Goal: Information Seeking & Learning: Learn about a topic

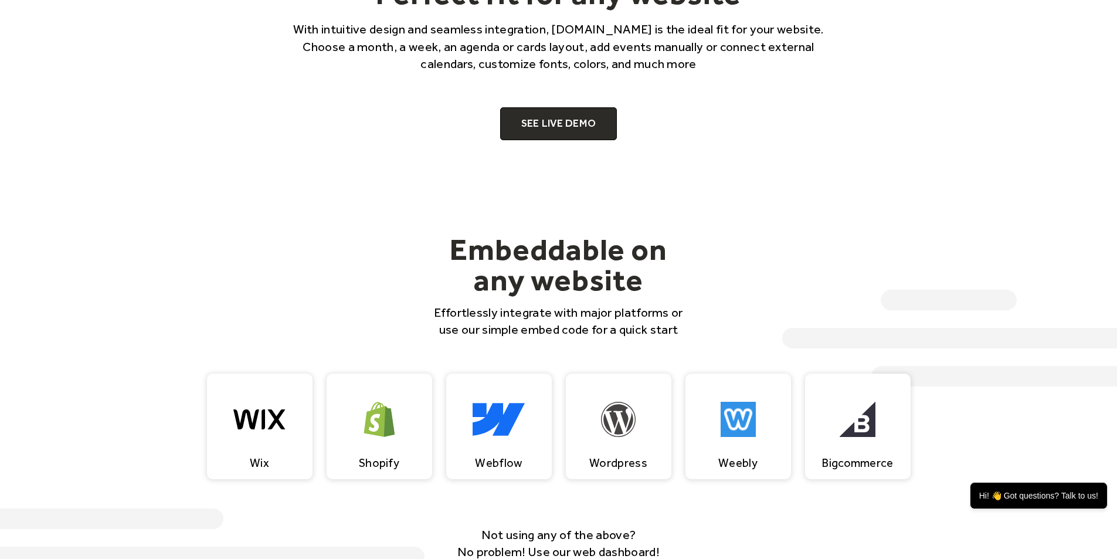
scroll to position [938, 0]
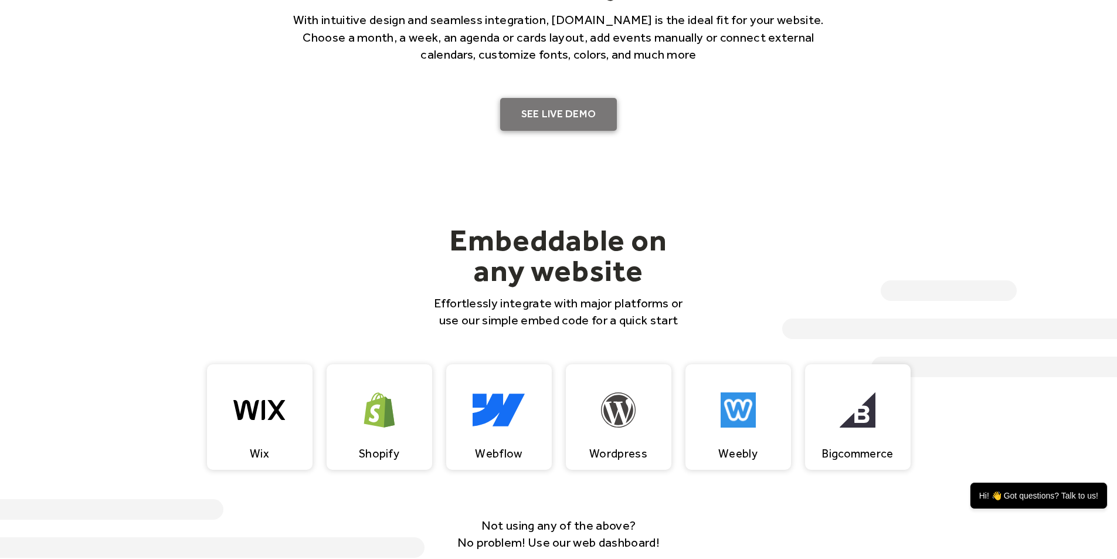
click at [586, 127] on link "SEE LIVE DEMO" at bounding box center [558, 114] width 117 height 33
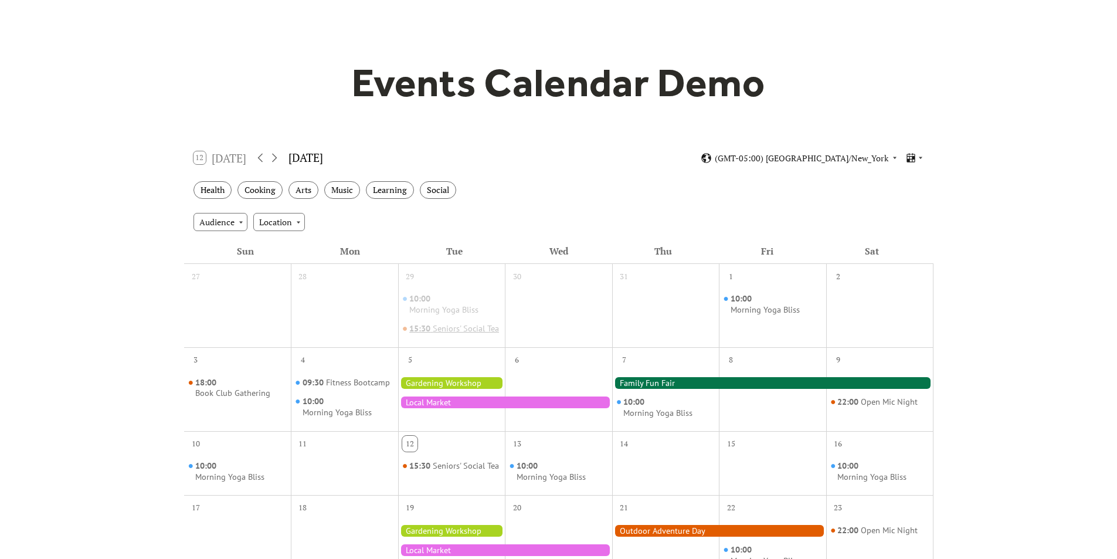
scroll to position [59, 0]
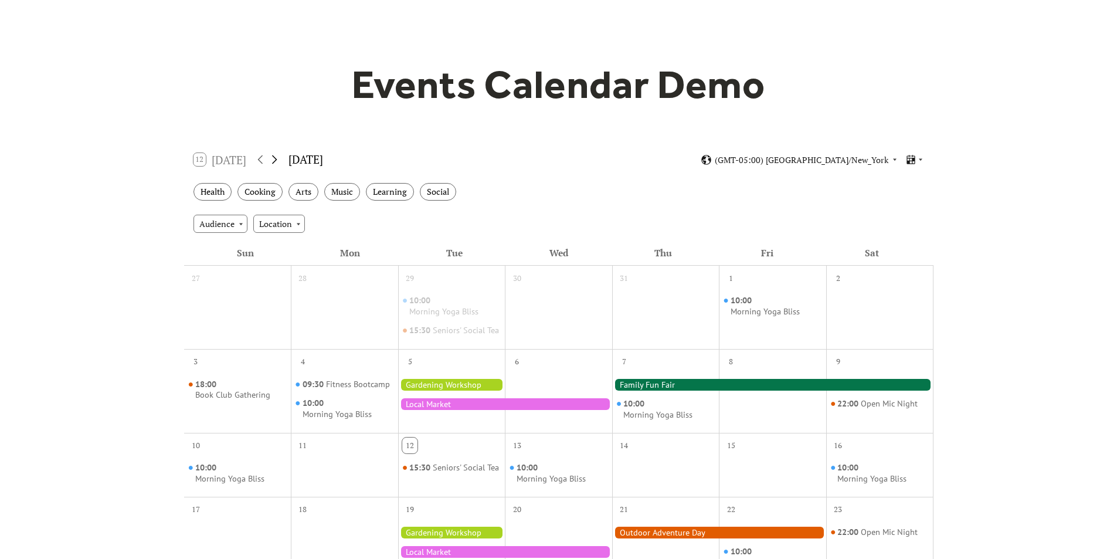
click at [275, 158] on icon at bounding box center [274, 159] width 14 height 14
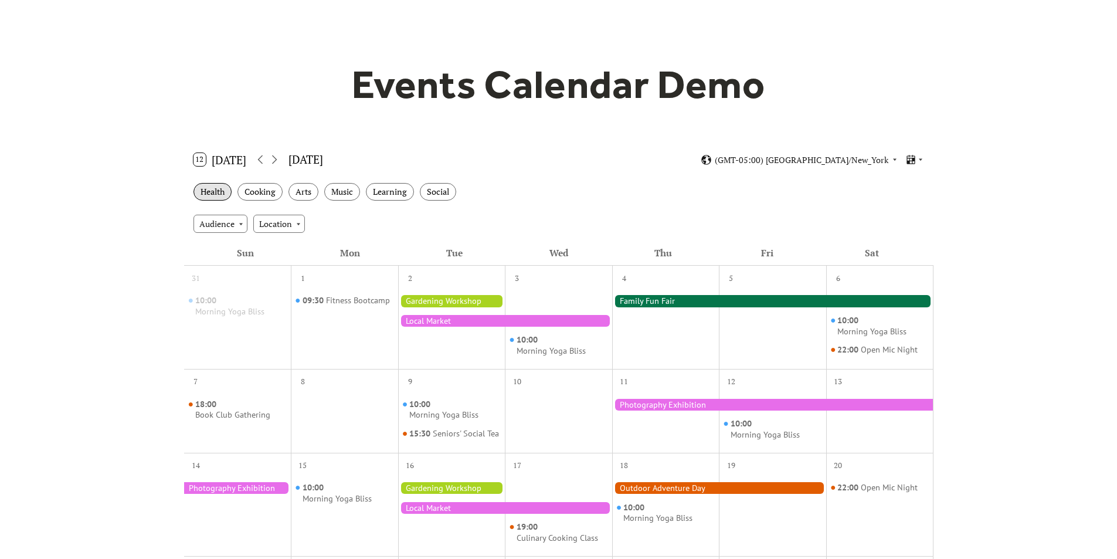
click at [218, 191] on div "Health" at bounding box center [213, 192] width 38 height 18
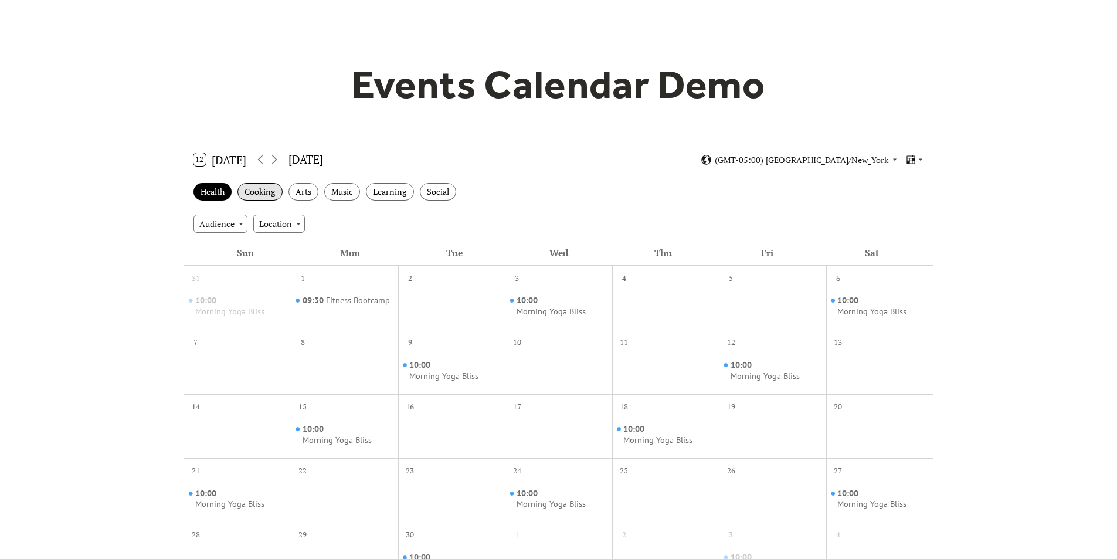
click at [258, 189] on div "Cooking" at bounding box center [259, 192] width 45 height 18
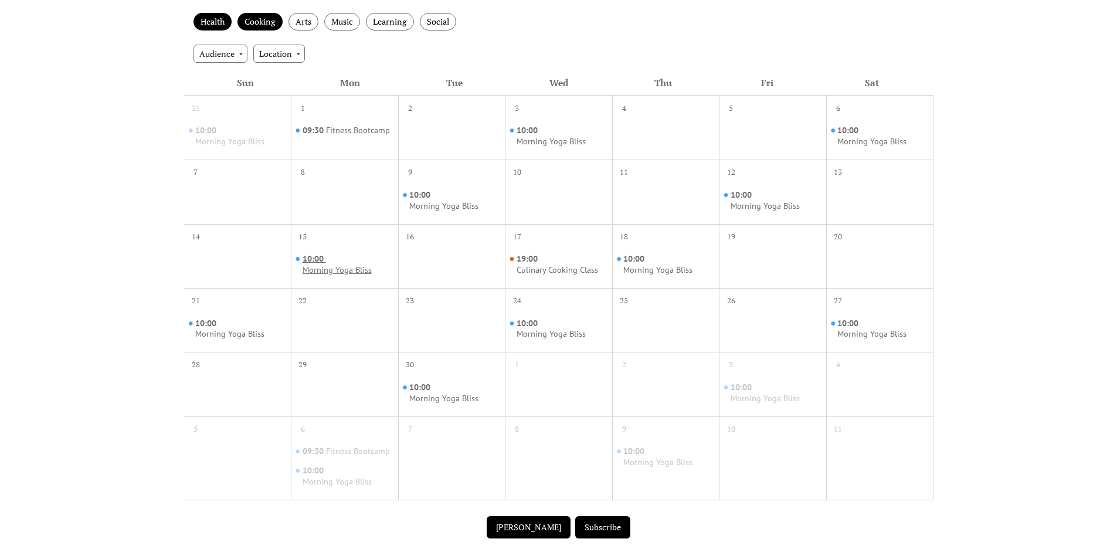
scroll to position [235, 0]
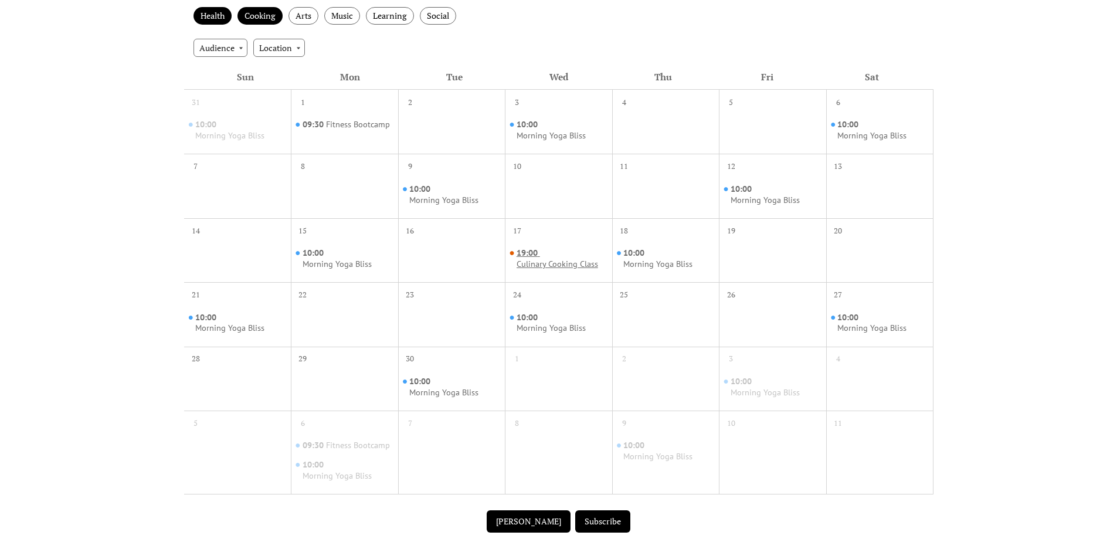
click at [537, 266] on div "Culinary Cooking Class" at bounding box center [558, 264] width 82 height 11
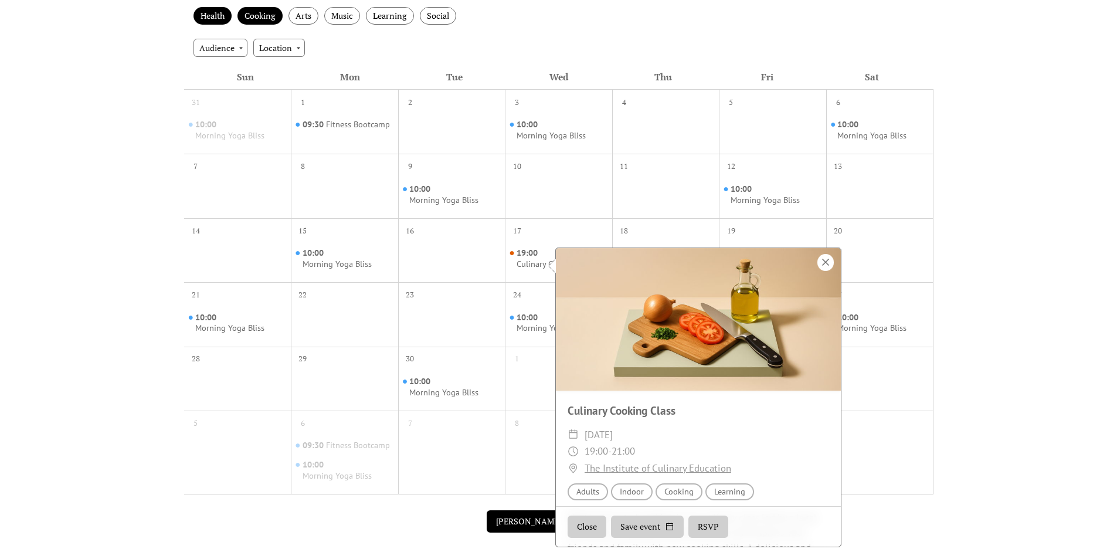
click at [832, 265] on div at bounding box center [825, 262] width 16 height 17
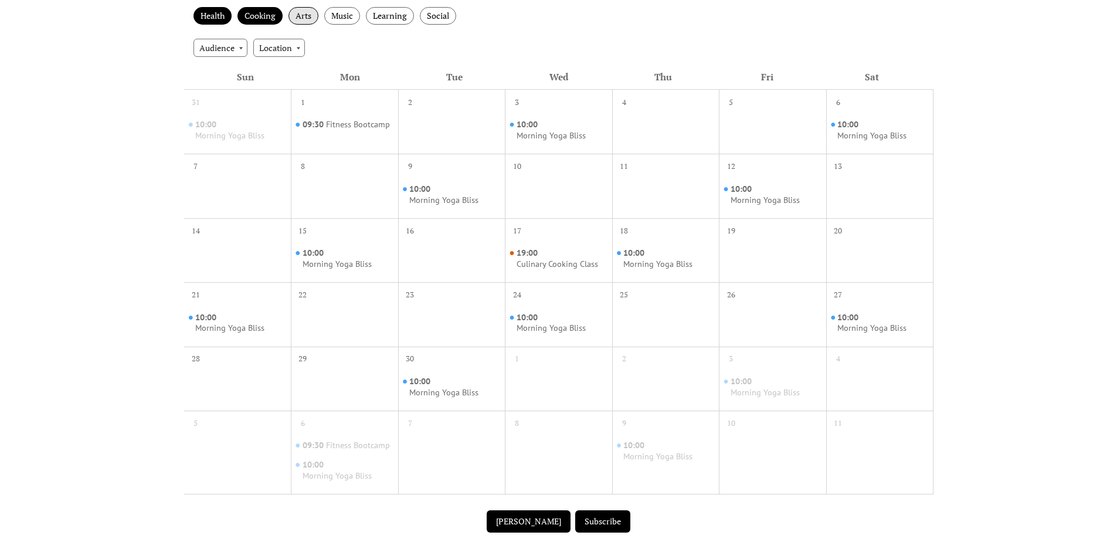
click at [310, 22] on div "Arts" at bounding box center [304, 16] width 30 height 18
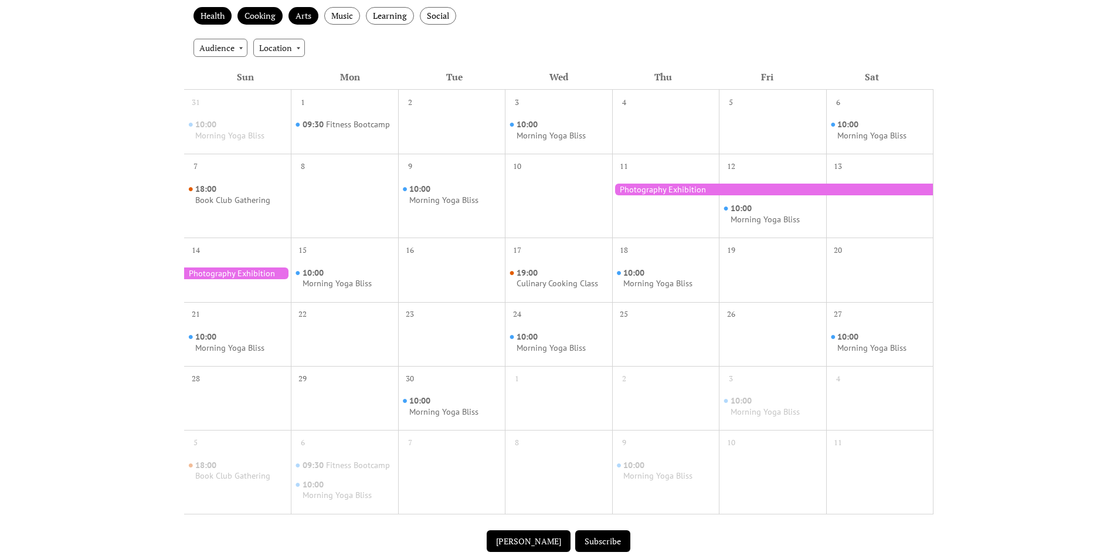
click at [771, 186] on div at bounding box center [772, 190] width 321 height 12
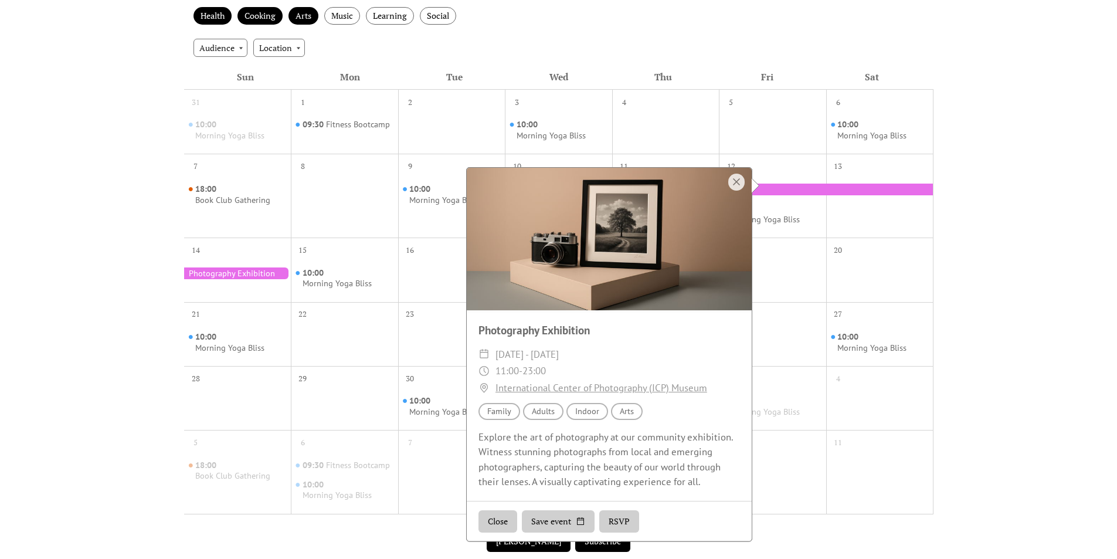
click at [731, 181] on div at bounding box center [736, 182] width 16 height 17
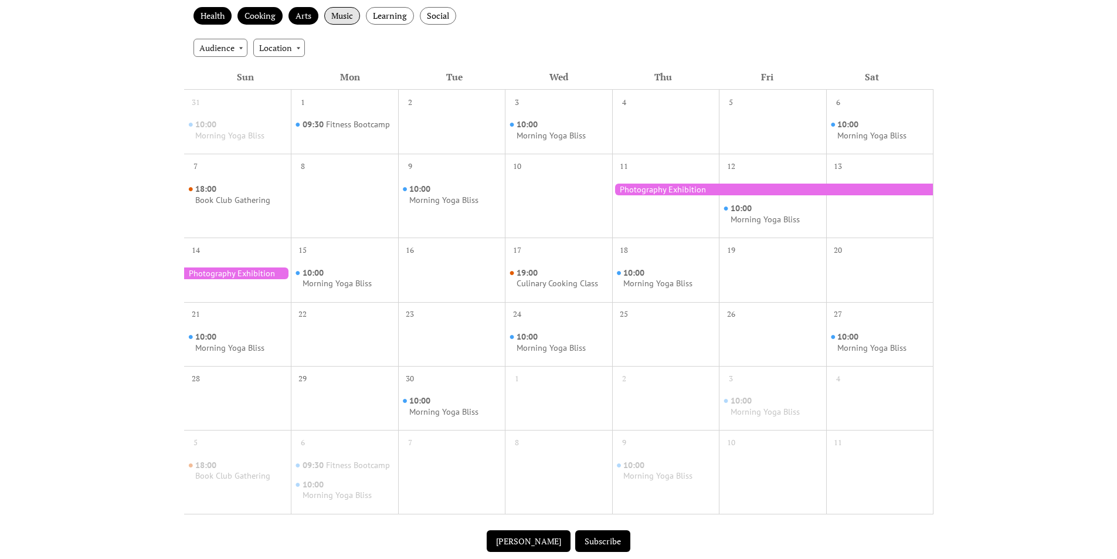
click at [340, 17] on div "Music" at bounding box center [342, 16] width 36 height 18
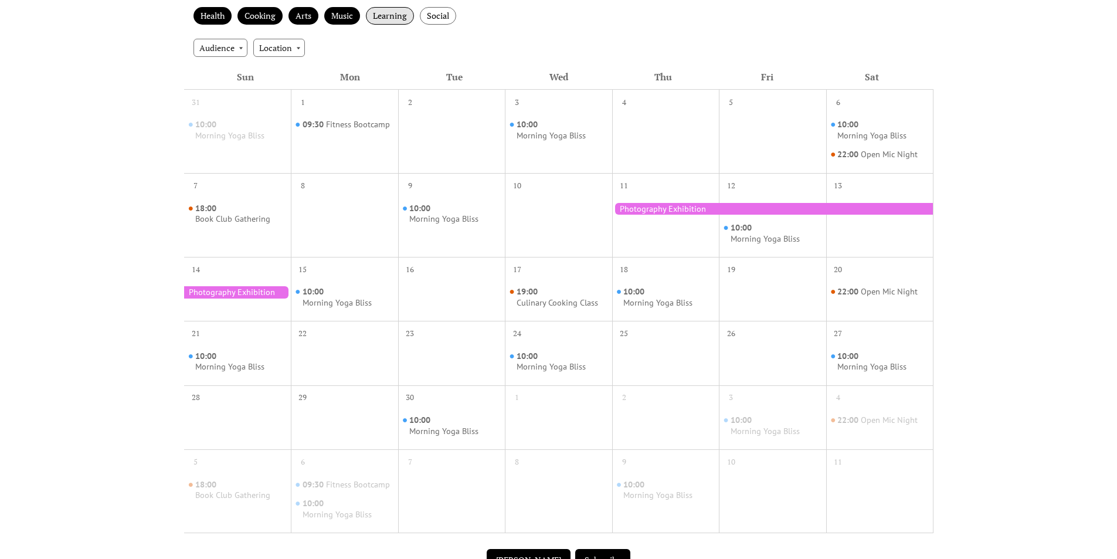
click at [383, 15] on div "Learning" at bounding box center [390, 16] width 48 height 18
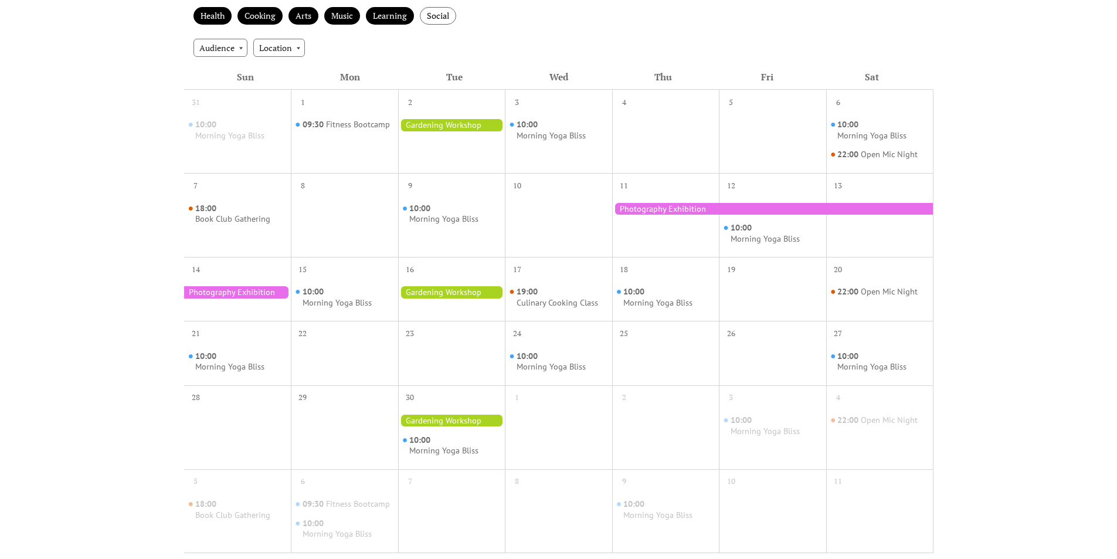
click at [469, 120] on div at bounding box center [451, 125] width 107 height 12
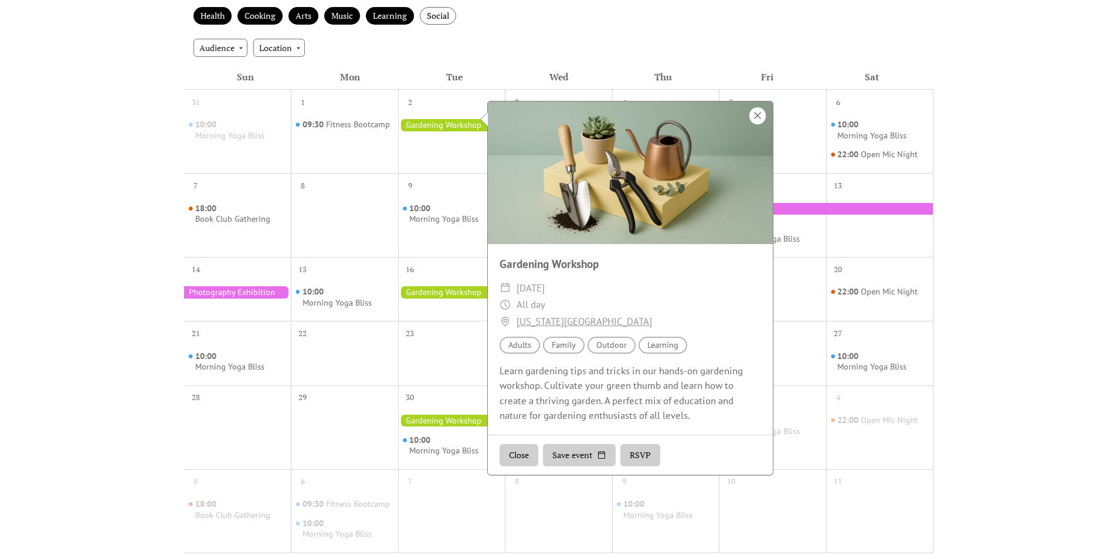
click at [761, 114] on div at bounding box center [757, 115] width 16 height 17
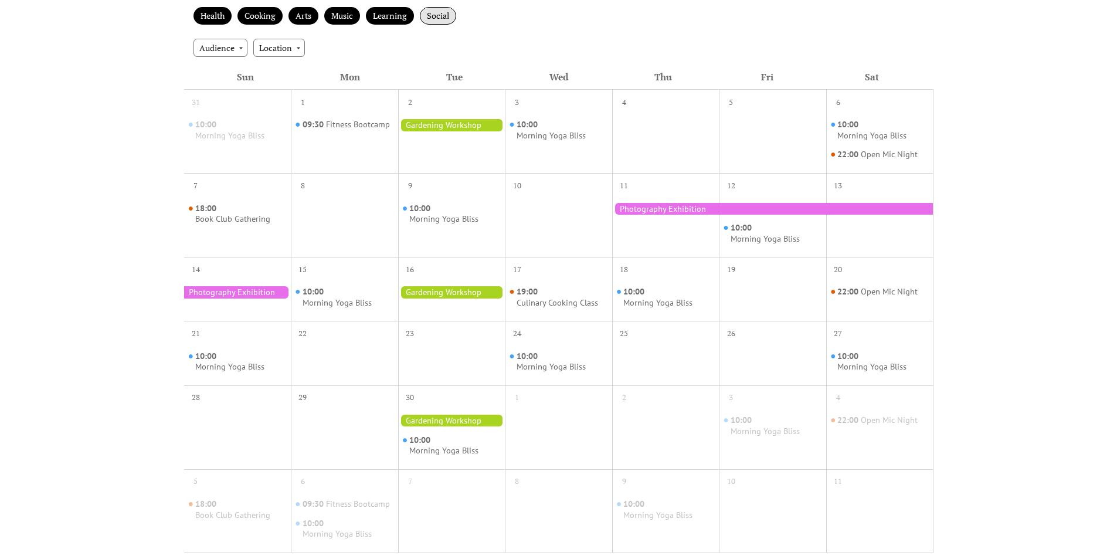
click at [440, 12] on div "Social" at bounding box center [438, 16] width 36 height 18
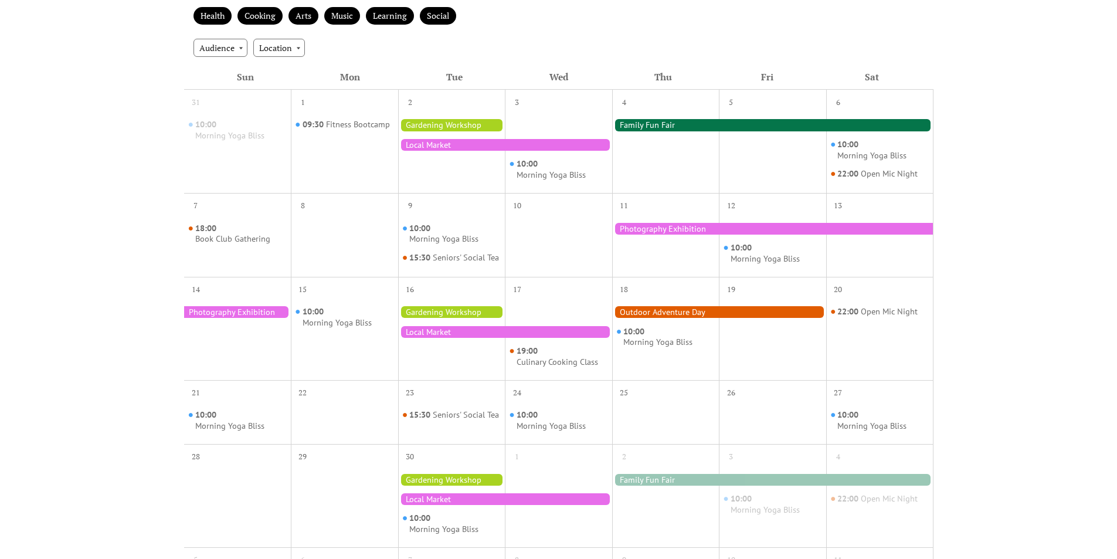
click at [717, 318] on div at bounding box center [719, 312] width 214 height 12
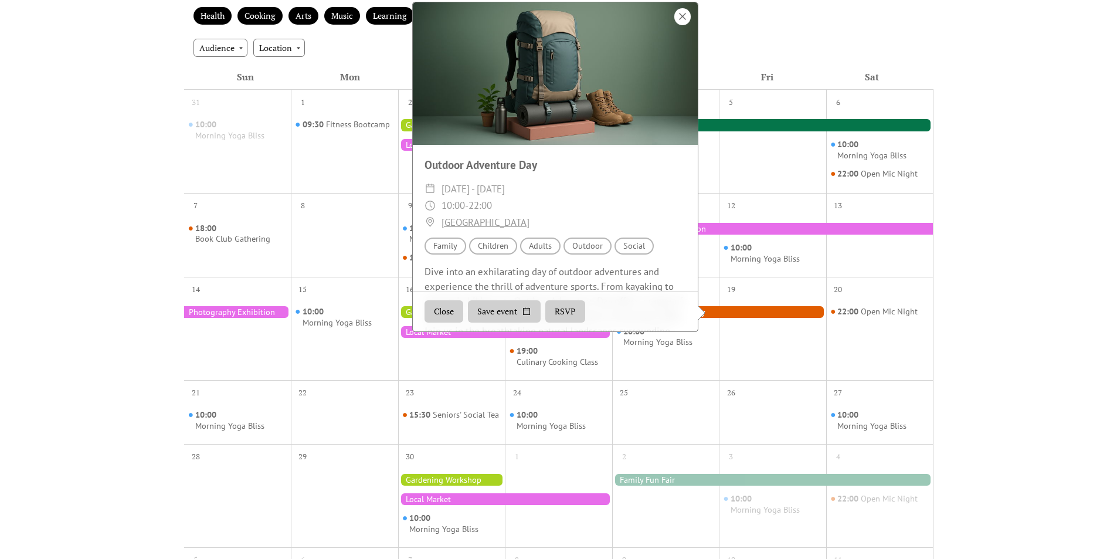
click at [681, 25] on div at bounding box center [682, 16] width 16 height 17
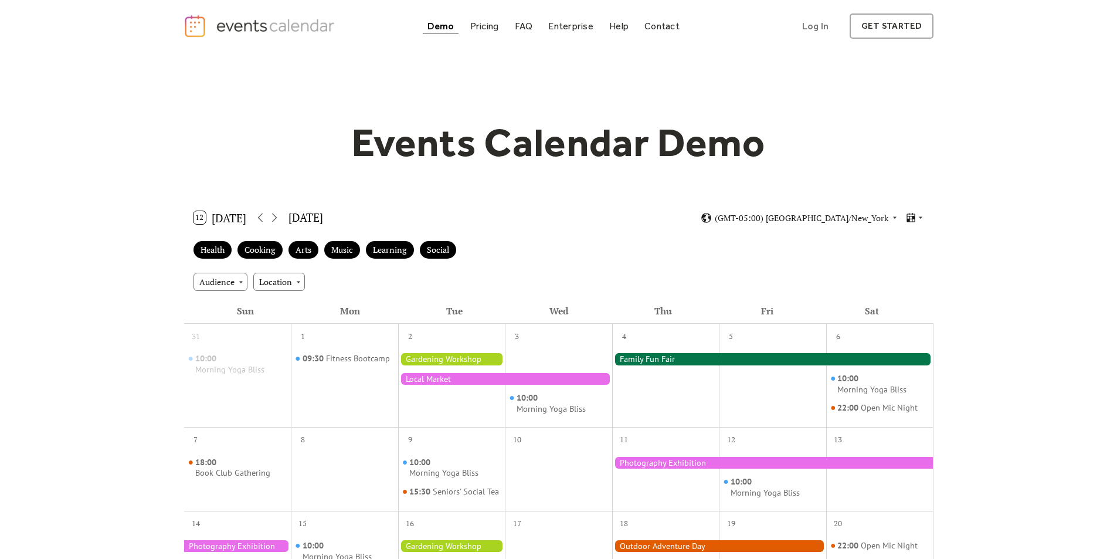
scroll to position [0, 0]
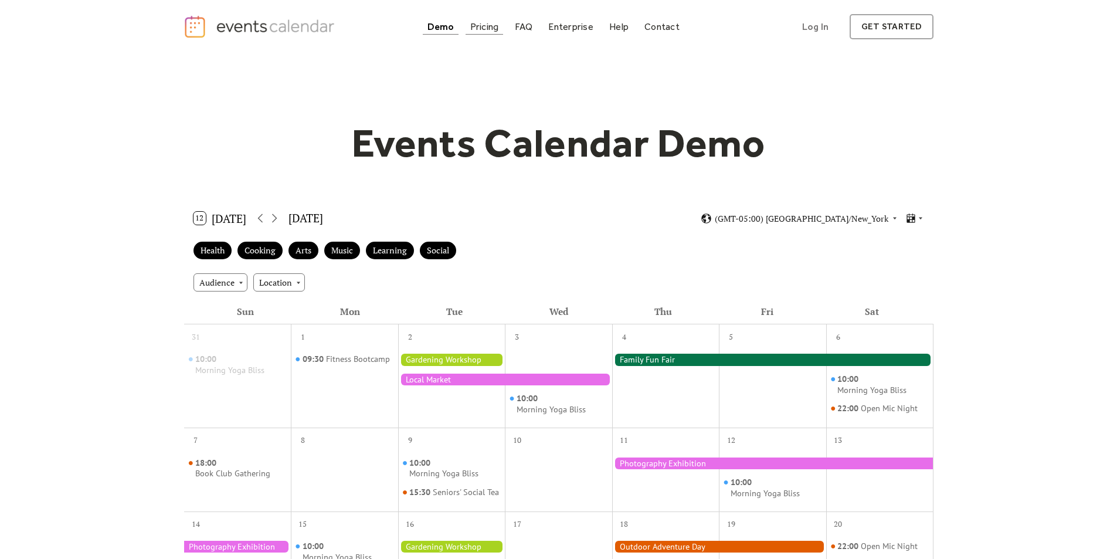
click at [479, 28] on div "Pricing" at bounding box center [484, 26] width 29 height 6
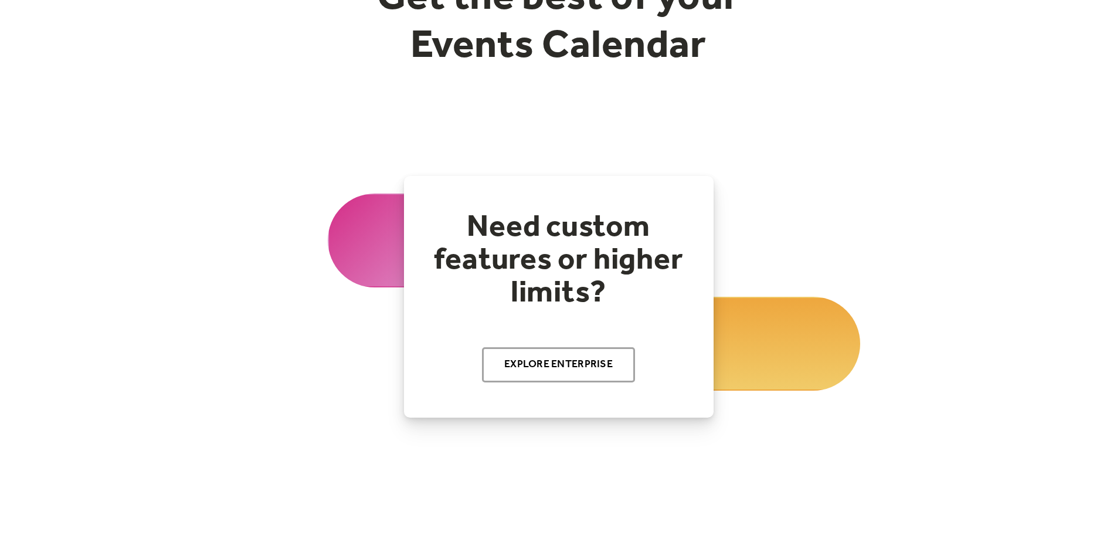
scroll to position [176, 0]
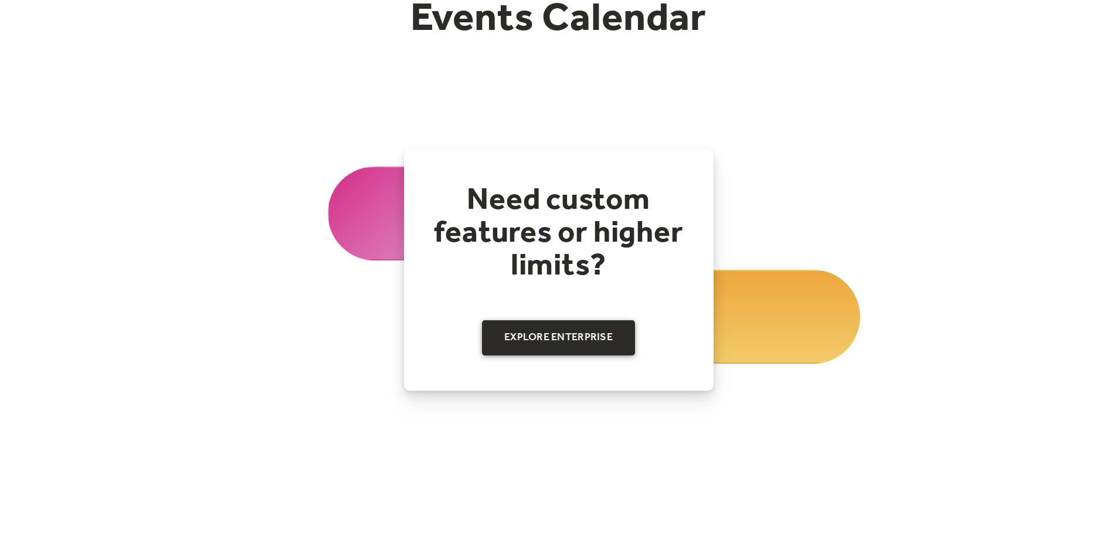
click at [554, 345] on link "Explore Enterprise" at bounding box center [558, 337] width 153 height 35
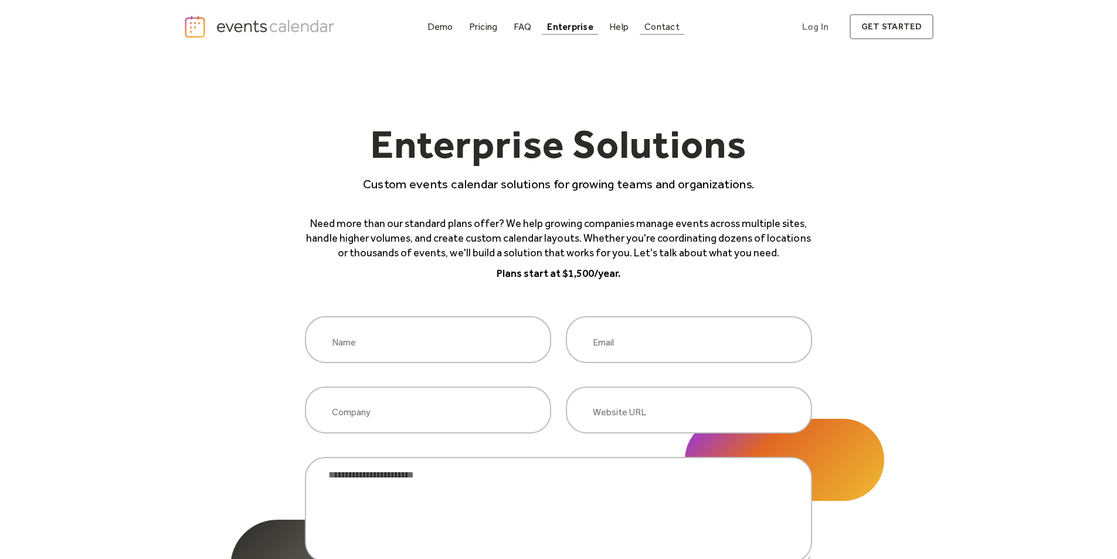
click at [664, 26] on div "Contact" at bounding box center [661, 26] width 35 height 6
